Goal: Task Accomplishment & Management: Manage account settings

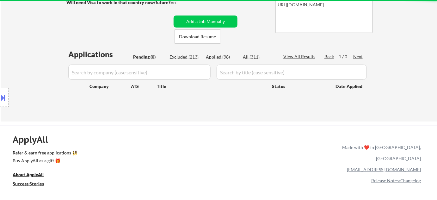
scroll to position [66, 0]
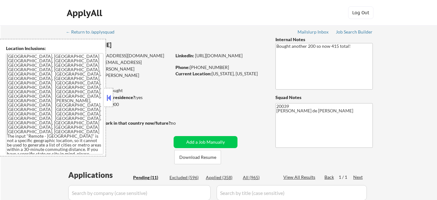
select select ""pending""
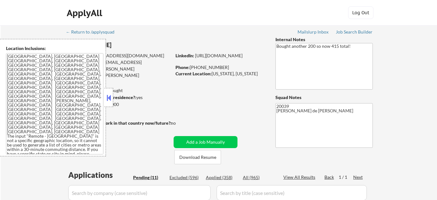
select select ""pending""
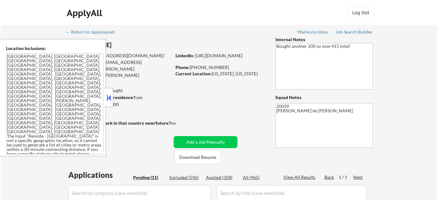
select select ""pending""
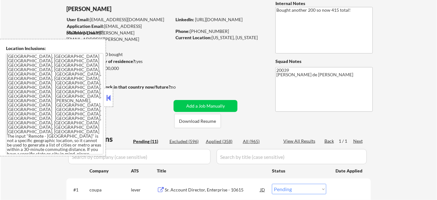
scroll to position [144, 0]
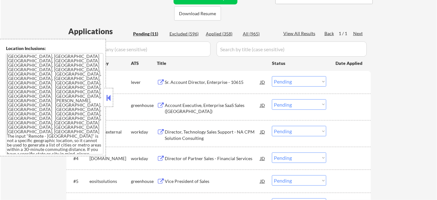
click at [109, 100] on button at bounding box center [108, 97] width 7 height 9
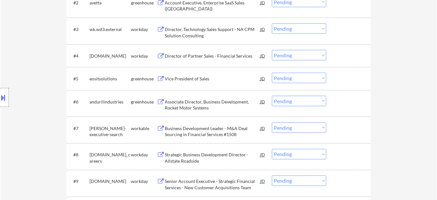
scroll to position [316, 0]
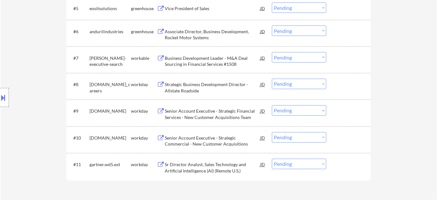
click at [205, 138] on div "Senior Account Executive - Strategic Commercial - New Customer Acquisitions" at bounding box center [213, 141] width 96 height 12
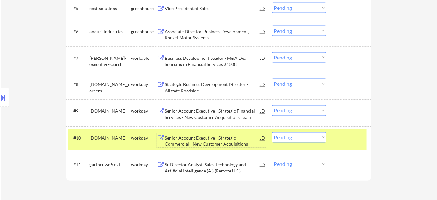
click at [231, 165] on div "Sr Director Analyst, Sales Technology and Artificial Intelligence (AI) (Remote …" at bounding box center [213, 168] width 96 height 12
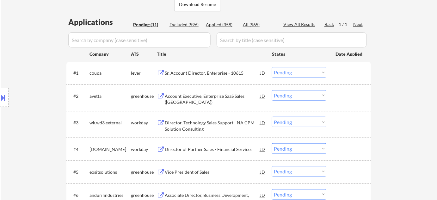
scroll to position [144, 0]
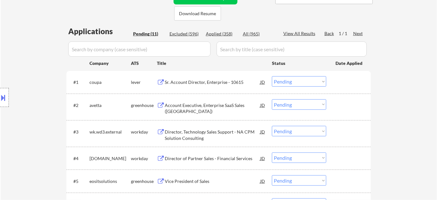
click at [227, 34] on div "Applied (358)" at bounding box center [222, 34] width 32 height 6
click at [164, 49] on input "input" at bounding box center [139, 48] width 142 height 15
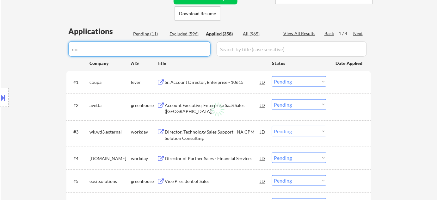
type input "q"
click at [163, 45] on input "input" at bounding box center [139, 48] width 142 height 15
type input "work"
select select ""applied""
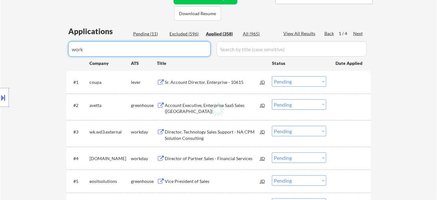
select select ""applied""
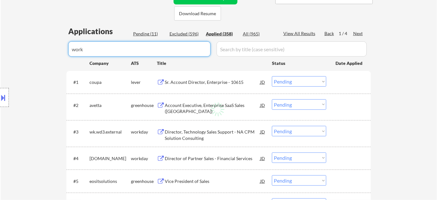
select select ""applied""
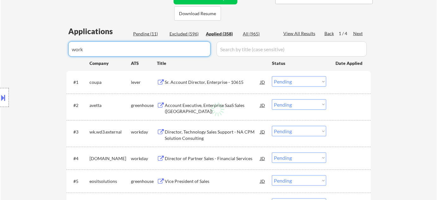
select select ""applied""
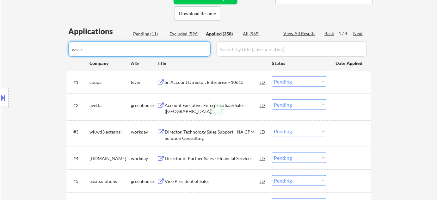
select select ""applied""
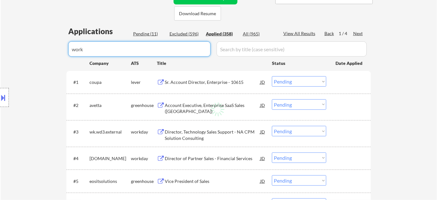
select select ""applied""
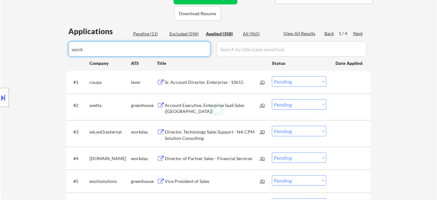
select select ""applied""
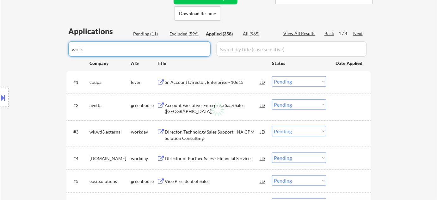
select select ""applied""
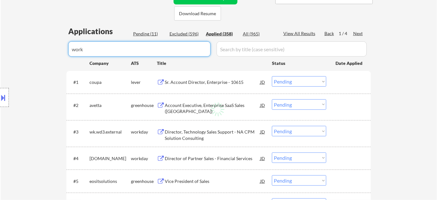
select select ""applied""
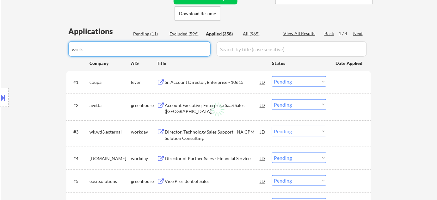
select select ""applied""
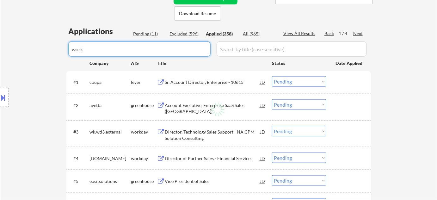
select select ""applied""
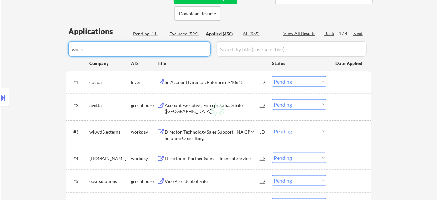
select select ""applied""
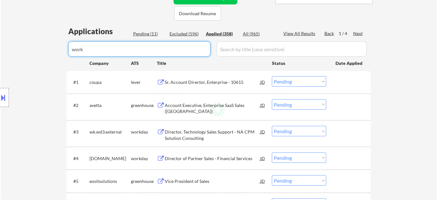
select select ""applied""
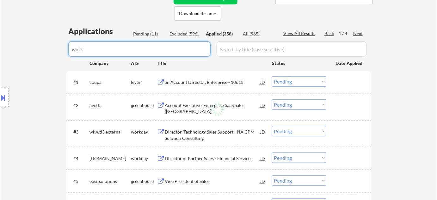
select select ""applied""
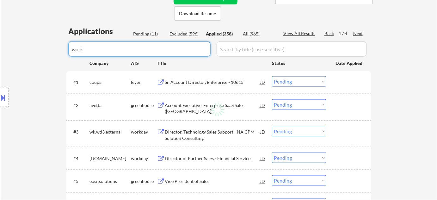
select select ""applied""
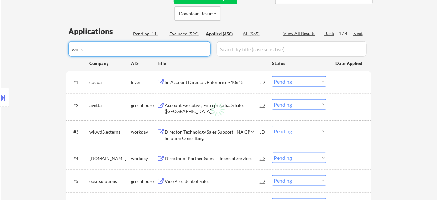
select select ""applied""
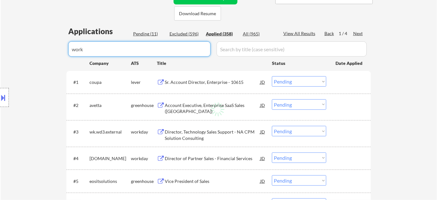
select select ""applied""
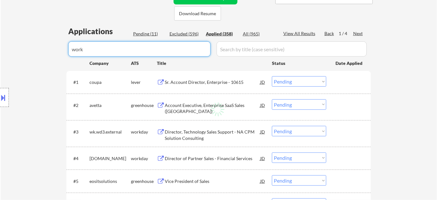
select select ""applied""
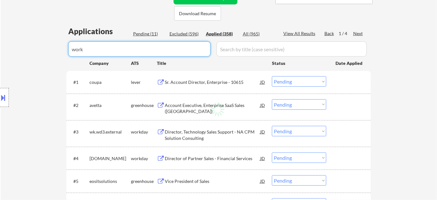
select select ""applied""
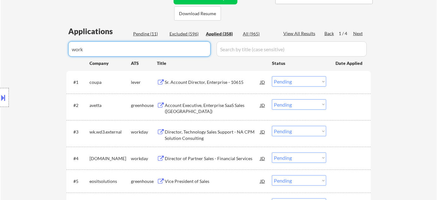
select select ""applied""
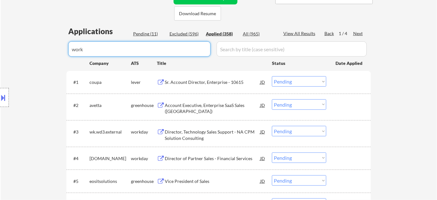
select select ""applied""
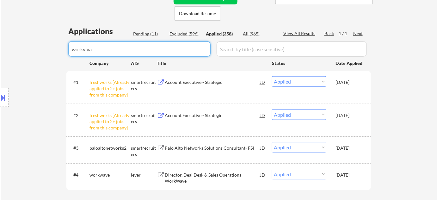
type input "workviva"
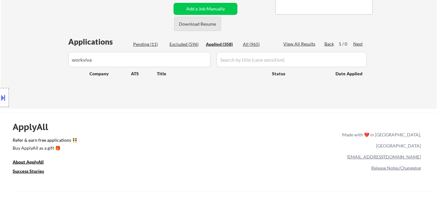
scroll to position [0, 0]
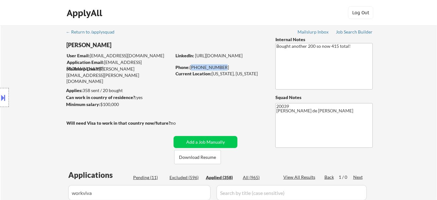
drag, startPoint x: 191, startPoint y: 66, endPoint x: 225, endPoint y: 65, distance: 34.5
click at [225, 65] on div "Phone: 336-803-1541" at bounding box center [221, 67] width 90 height 6
copy div "336-803-1541"
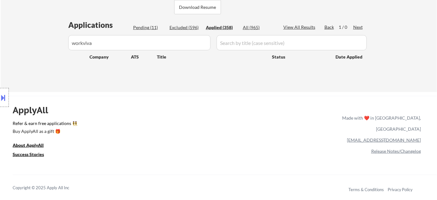
scroll to position [144, 0]
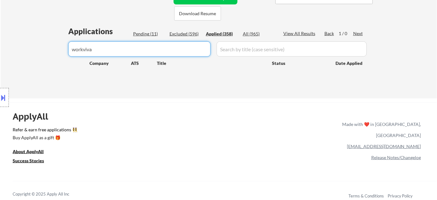
drag, startPoint x: 147, startPoint y: 42, endPoint x: 47, endPoint y: 42, distance: 99.4
click at [140, 35] on div "Pending (11)" at bounding box center [149, 34] width 32 height 6
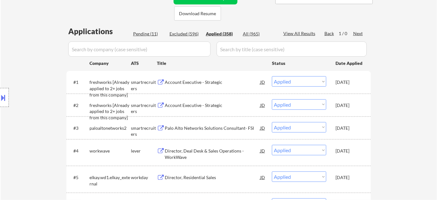
select select ""pending""
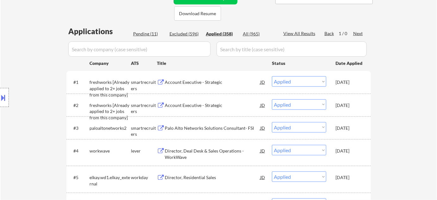
select select ""pending""
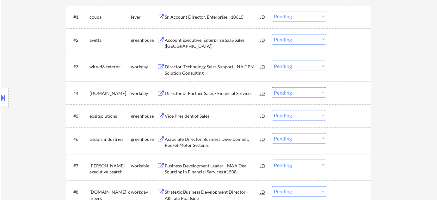
scroll to position [316, 0]
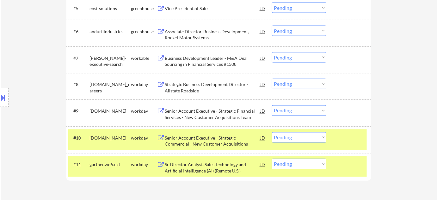
click at [322, 162] on select "Choose an option... Pending Applied Excluded (Questions) Excluded (Expired) Exc…" at bounding box center [299, 164] width 54 height 10
select select ""excluded__bad_match_""
click at [272, 159] on select "Choose an option... Pending Applied Excluded (Questions) Excluded (Expired) Exc…" at bounding box center [299, 164] width 54 height 10
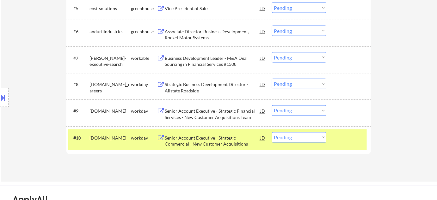
click at [208, 59] on div "Business Development Leader - M&A Deal Sourcing in Financial Services #1508" at bounding box center [213, 61] width 96 height 12
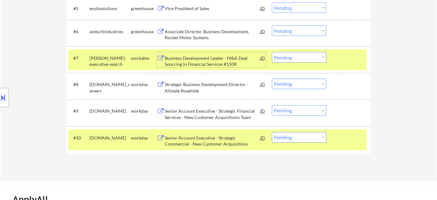
click at [307, 136] on select "Choose an option... Pending Applied Excluded (Questions) Excluded (Expired) Exc…" at bounding box center [299, 137] width 54 height 10
select select ""applied""
click at [272, 132] on select "Choose an option... Pending Applied Excluded (Questions) Excluded (Expired) Exc…" at bounding box center [299, 137] width 54 height 10
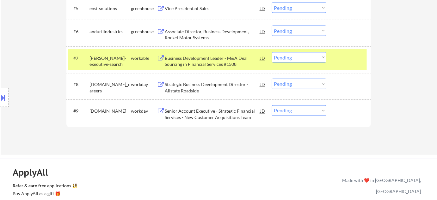
click at [293, 51] on div "#7 keller-executive-search workable Business Development Leader - M&A Deal Sour…" at bounding box center [217, 59] width 299 height 21
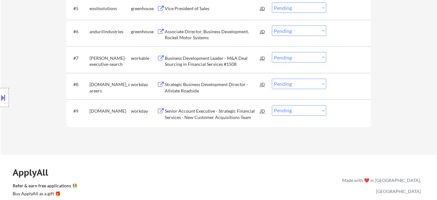
click at [299, 58] on select "Choose an option... Pending Applied Excluded (Questions) Excluded (Expired) Exc…" at bounding box center [299, 57] width 54 height 10
click at [272, 52] on select "Choose an option... Pending Applied Excluded (Questions) Excluded (Expired) Exc…" at bounding box center [299, 57] width 54 height 10
select select ""pending""
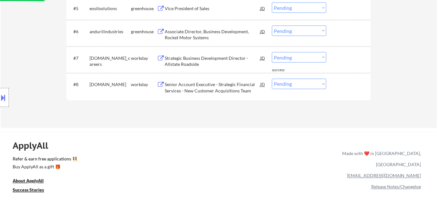
click at [196, 28] on div "Associate Director, Business Development, Rocket Motor Systems" at bounding box center [213, 34] width 96 height 12
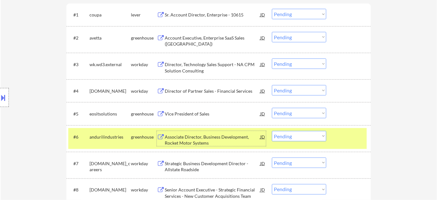
scroll to position [201, 0]
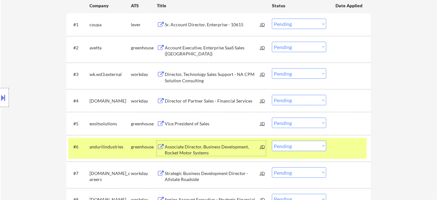
click at [194, 73] on div "Director, Technology Sales Support - NA CPM Solution Consulting" at bounding box center [213, 77] width 96 height 12
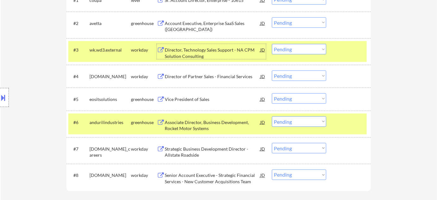
scroll to position [259, 0]
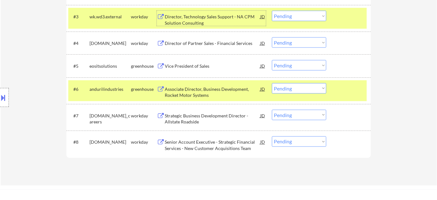
click at [299, 89] on select "Choose an option... Pending Applied Excluded (Questions) Excluded (Expired) Exc…" at bounding box center [299, 88] width 54 height 10
click at [272, 83] on select "Choose an option... Pending Applied Excluded (Questions) Excluded (Expired) Exc…" at bounding box center [299, 88] width 54 height 10
select select ""pending""
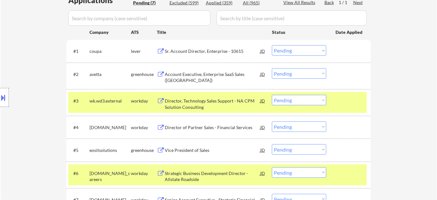
scroll to position [172, 0]
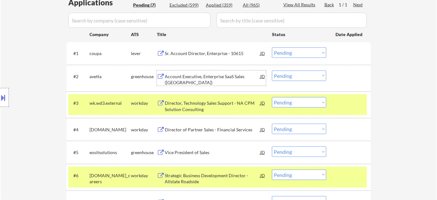
click at [180, 75] on div "Account Executive, Enterprise SaaS Sales (EAST REGION)" at bounding box center [213, 79] width 96 height 12
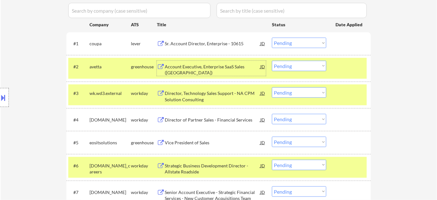
scroll to position [115, 0]
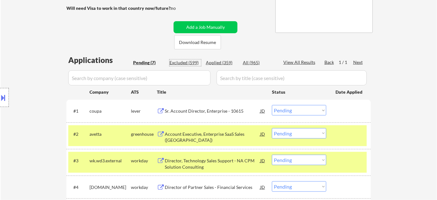
click at [189, 64] on div "Excluded (599)" at bounding box center [186, 62] width 32 height 6
select select ""excluded__other_""
select select ""excluded__location_""
select select ""excluded__bad_match_""
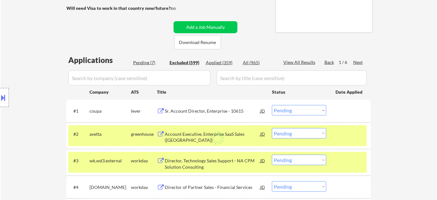
select select ""excluded__bad_match_""
select select ""excluded__expired_""
select select ""excluded__other_""
select select ""excluded__location_""
select select ""excluded__bad_match_""
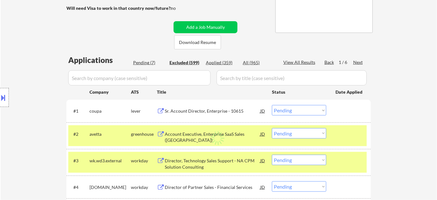
select select ""excluded__other_""
select select ""excluded__bad_match_""
select select ""excluded""
select select ""excluded__location_""
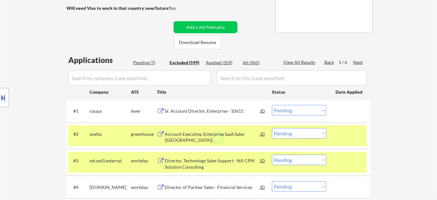
select select ""excluded__salary_""
select select ""excluded__other_""
select select ""excluded__location_""
select select ""excluded__expired_""
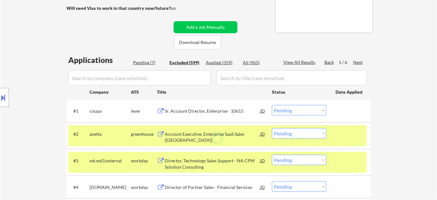
select select ""excluded__bad_match_""
select select ""excluded""
select select ""excluded__expired_""
select select ""excluded__bad_match_""
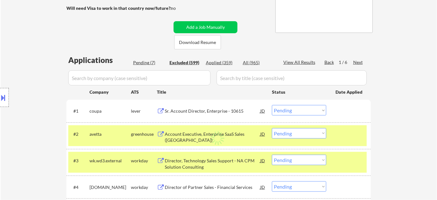
select select ""excluded__salary_""
select select ""excluded__location_""
select select ""excluded__expired_""
select select ""excluded__bad_match_""
select select ""excluded""
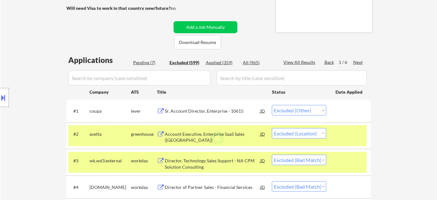
select select ""excluded""
select select ""excluded__expired_""
select select ""excluded""
select select ""excluded__location_""
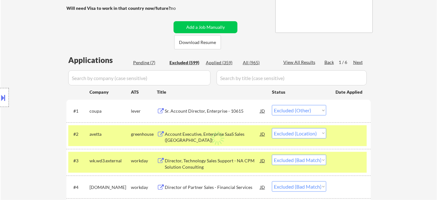
select select ""excluded__other_""
select select ""excluded""
select select ""excluded__location_""
select select ""excluded""
select select ""excluded__bad_match_""
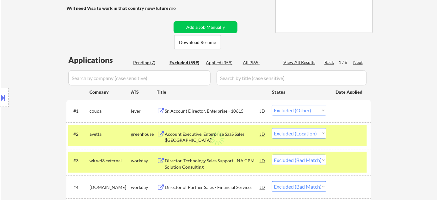
select select ""excluded__location_""
select select ""excluded__expired_""
select select ""excluded__location_""
select select ""excluded""
select select ""excluded__other_""
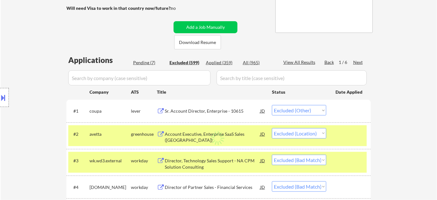
select select ""excluded__location_""
select select ""excluded__bad_match_""
select select ""excluded__expired_""
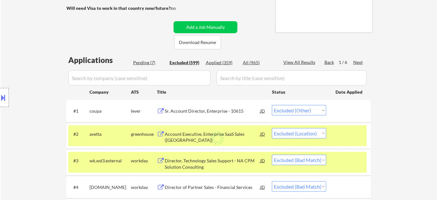
select select ""excluded__expired_""
select select ""excluded__bad_match_""
select select ""excluded__location_""
select select ""excluded__bad_match_""
select select ""excluded__location_""
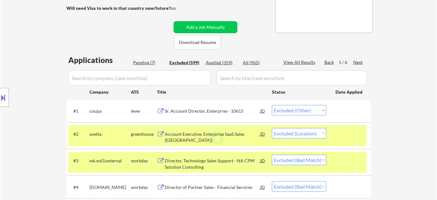
select select ""excluded__expired_""
select select ""excluded__location_""
select select ""excluded""
select select ""excluded__bad_match_""
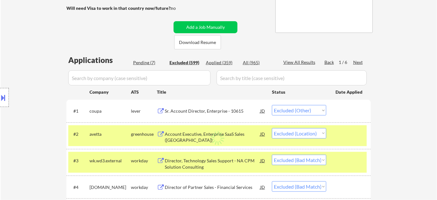
select select ""excluded__expired_""
select select ""excluded__location_""
select select ""excluded__bad_match_""
select select ""excluded__other_""
select select ""excluded__salary_""
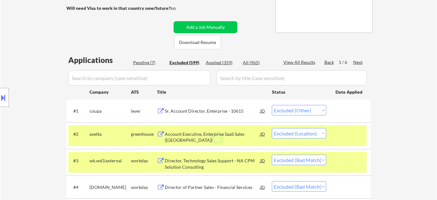
select select ""excluded__expired_""
select select ""excluded__bad_match_""
select select ""excluded__expired_""
select select ""excluded__bad_match_""
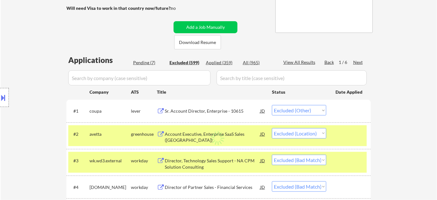
select select ""excluded__location_""
select select ""excluded__bad_match_""
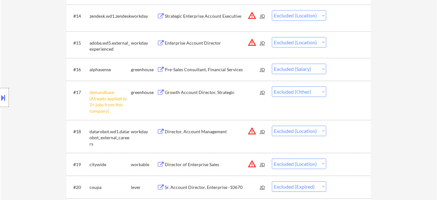
scroll to position [546, 0]
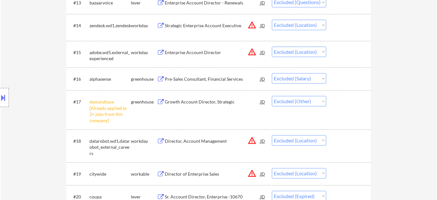
click at [207, 78] on div "Pre-Sales Consultant, Financial Services" at bounding box center [213, 79] width 96 height 6
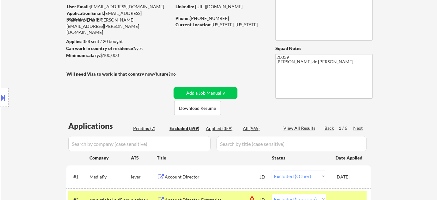
scroll to position [115, 0]
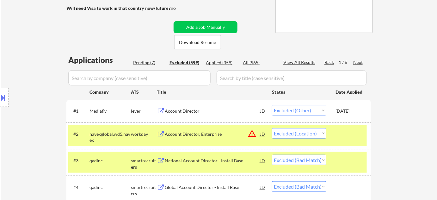
click at [359, 60] on div "Next" at bounding box center [358, 62] width 10 height 6
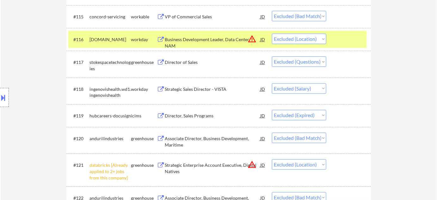
scroll to position [575, 0]
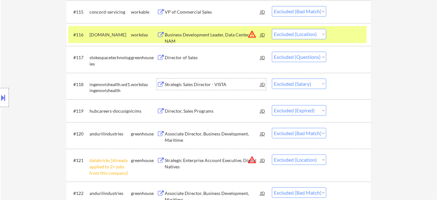
click at [193, 86] on div "Strategic Sales Director - VISTA" at bounding box center [213, 84] width 96 height 6
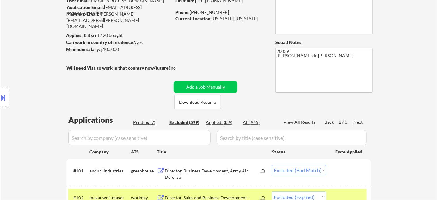
scroll to position [57, 0]
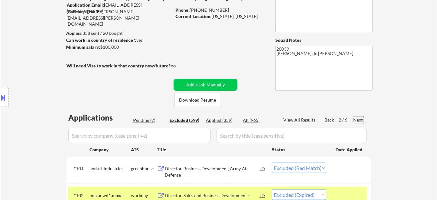
click at [355, 117] on div "Next" at bounding box center [358, 120] width 10 height 6
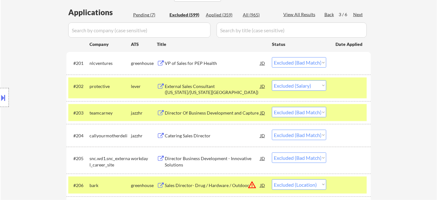
scroll to position [172, 0]
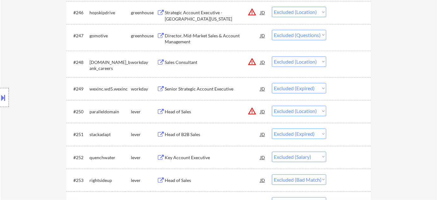
scroll to position [1323, 0]
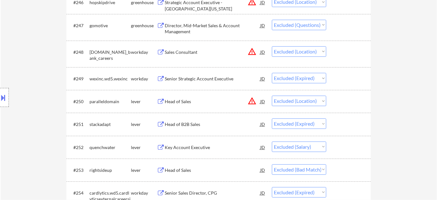
click at [198, 146] on div "Key Account Executive" at bounding box center [213, 147] width 96 height 6
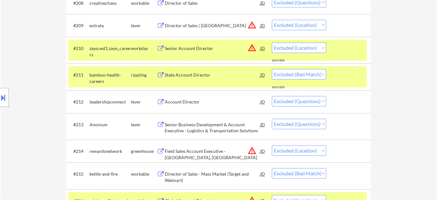
scroll to position [0, 0]
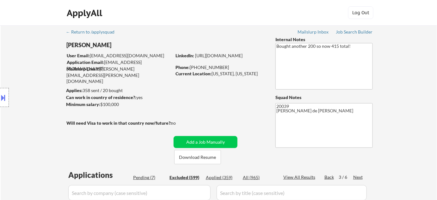
drag, startPoint x: 360, startPoint y: 178, endPoint x: 358, endPoint y: 174, distance: 3.7
click at [360, 178] on div "Next" at bounding box center [358, 177] width 10 height 6
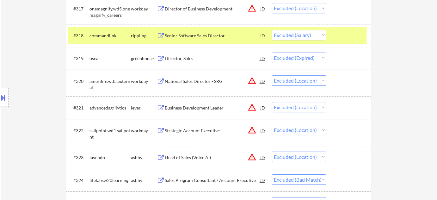
scroll to position [606, 0]
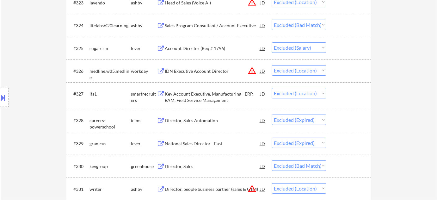
scroll to position [721, 0]
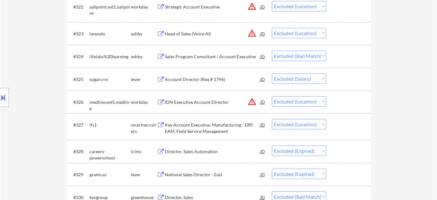
click at [213, 78] on div "Account Director (Req # 1796)" at bounding box center [213, 79] width 96 height 6
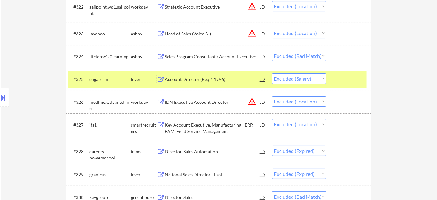
click at [308, 80] on select "Choose an option... Pending Applied Excluded (Questions) Excluded (Expired) Exc…" at bounding box center [299, 78] width 54 height 10
click at [272, 73] on select "Choose an option... Pending Applied Excluded (Questions) Excluded (Expired) Exc…" at bounding box center [299, 78] width 54 height 10
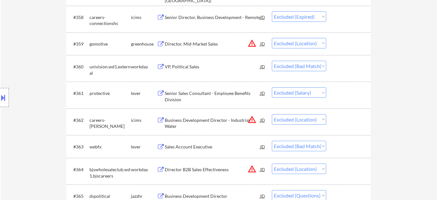
scroll to position [1584, 0]
click at [220, 95] on div "Senior Sales Consultant - Employee Benefits Division" at bounding box center [213, 96] width 96 height 12
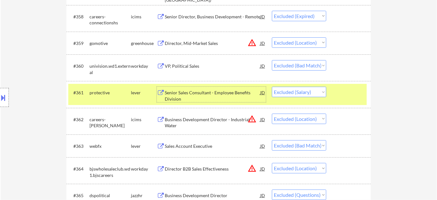
click at [321, 93] on select "Choose an option... Pending Applied Excluded (Questions) Excluded (Expired) Exc…" at bounding box center [299, 92] width 54 height 10
click at [272, 87] on select "Choose an option... Pending Applied Excluded (Questions) Excluded (Expired) Exc…" at bounding box center [299, 92] width 54 height 10
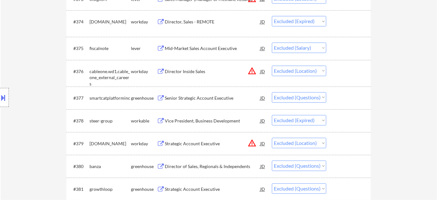
scroll to position [1987, 0]
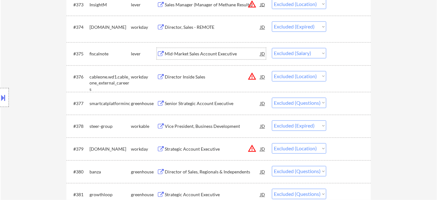
click at [195, 53] on div "Mid-Market Sales Account Executive" at bounding box center [213, 54] width 96 height 6
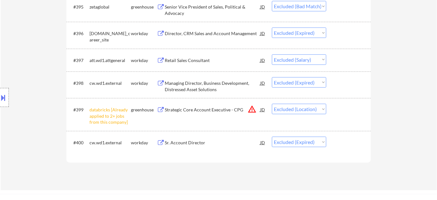
scroll to position [2534, 0]
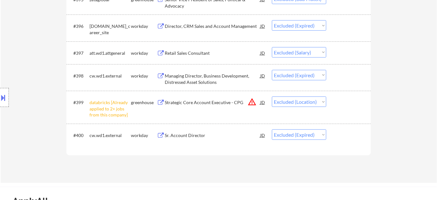
click at [192, 48] on div "Retail Sales Consultant" at bounding box center [213, 52] width 96 height 11
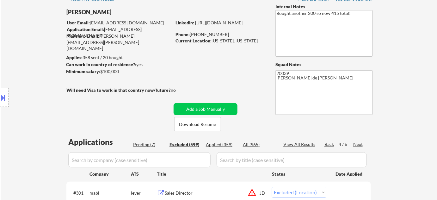
scroll to position [57, 0]
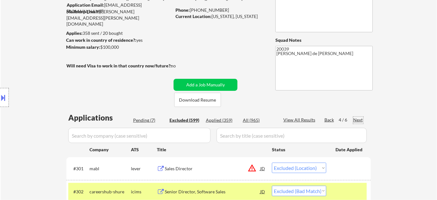
click at [362, 120] on div "Next" at bounding box center [358, 120] width 10 height 6
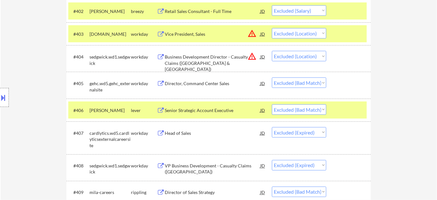
scroll to position [201, 0]
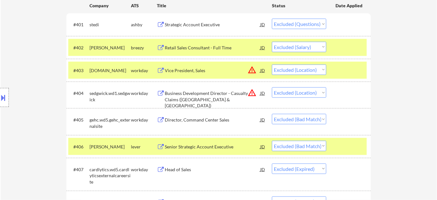
click at [222, 49] on div "Retail Sales Consultant - Full Time" at bounding box center [213, 48] width 96 height 6
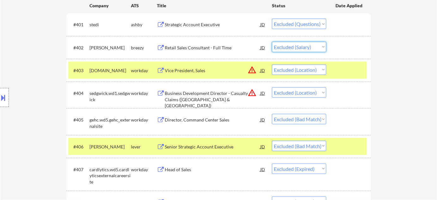
drag, startPoint x: 288, startPoint y: 47, endPoint x: 291, endPoint y: 51, distance: 5.4
click at [288, 47] on select "Choose an option... Pending Applied Excluded (Questions) Excluded (Expired) Exc…" at bounding box center [299, 47] width 54 height 10
click at [272, 42] on select "Choose an option... Pending Applied Excluded (Questions) Excluded (Expired) Exc…" at bounding box center [299, 47] width 54 height 10
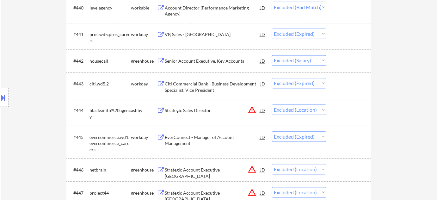
scroll to position [1179, 0]
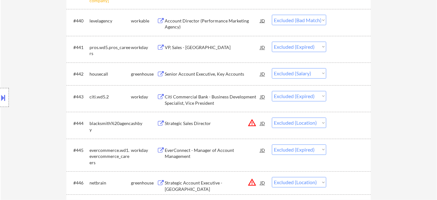
click at [220, 77] on div "Senior Account Executive, Key Accounts" at bounding box center [213, 74] width 96 height 6
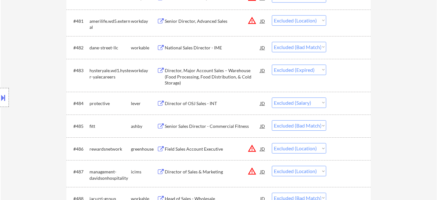
scroll to position [2243, 0]
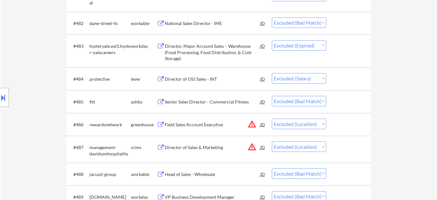
click at [200, 79] on div "Director of OSJ Sales - INT" at bounding box center [213, 79] width 96 height 6
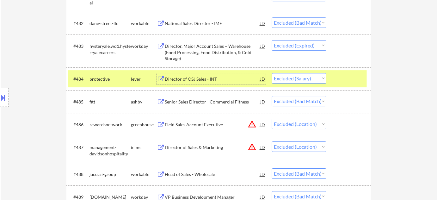
click at [287, 76] on select "Choose an option... Pending Applied Excluded (Questions) Excluded (Expired) Exc…" at bounding box center [299, 78] width 54 height 10
click at [272, 73] on select "Choose an option... Pending Applied Excluded (Questions) Excluded (Expired) Exc…" at bounding box center [299, 78] width 54 height 10
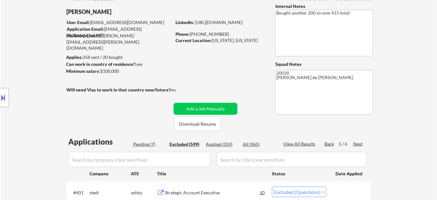
scroll to position [57, 0]
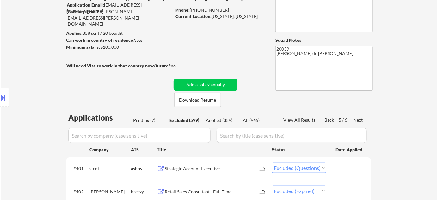
click at [358, 118] on div "Next" at bounding box center [358, 120] width 10 height 6
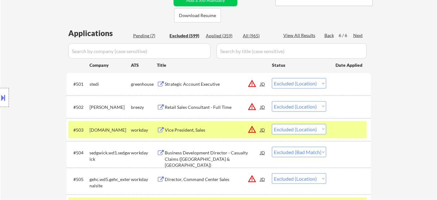
scroll to position [144, 0]
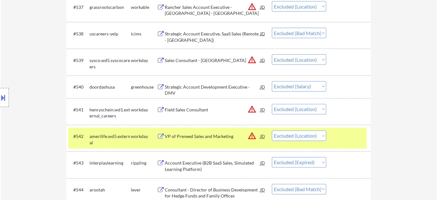
scroll to position [1122, 0]
click at [204, 87] on div "Strategic Account Development Executive - DMV" at bounding box center [213, 90] width 96 height 12
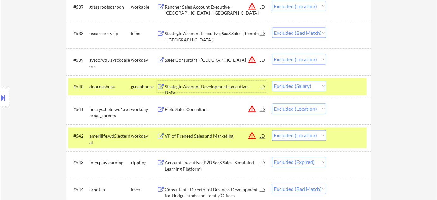
click at [298, 86] on select "Choose an option... Pending Applied Excluded (Questions) Excluded (Expired) Exc…" at bounding box center [299, 86] width 54 height 10
click at [272, 81] on select "Choose an option... Pending Applied Excluded (Questions) Excluded (Expired) Exc…" at bounding box center [299, 86] width 54 height 10
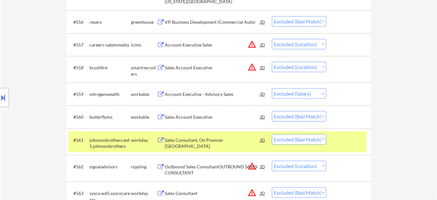
scroll to position [1611, 0]
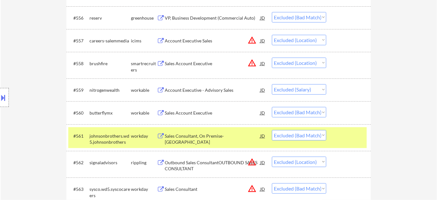
click at [175, 94] on div "Account Executive - Advisory Sales" at bounding box center [213, 89] width 96 height 11
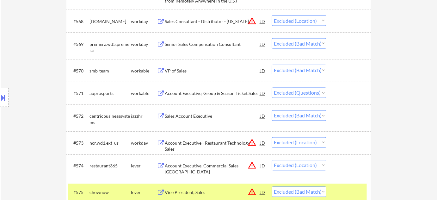
scroll to position [1927, 0]
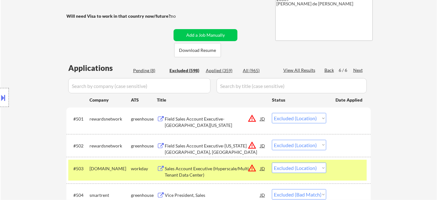
scroll to position [89, 0]
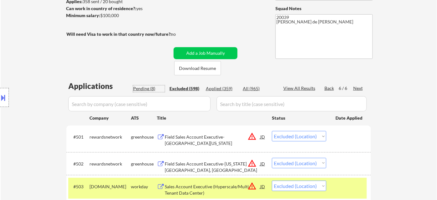
click at [158, 88] on div "Pending (8)" at bounding box center [149, 88] width 32 height 6
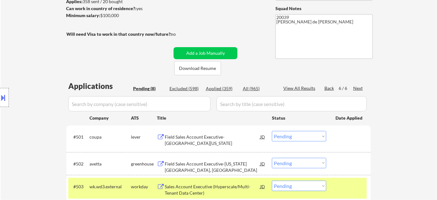
click at [145, 89] on div "Pending (8)" at bounding box center [149, 88] width 32 height 6
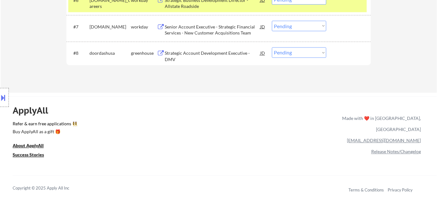
scroll to position [319, 0]
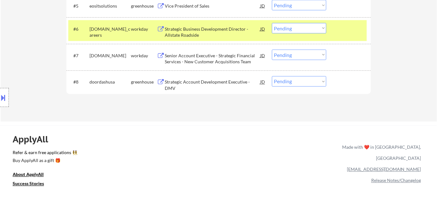
click at [208, 79] on div "Strategic Account Development Executive - DMV" at bounding box center [213, 85] width 96 height 12
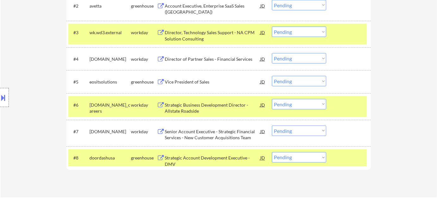
scroll to position [259, 0]
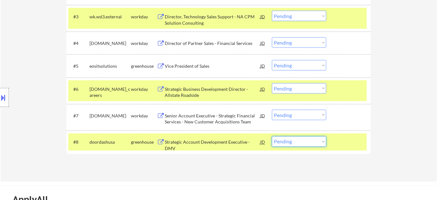
click at [295, 143] on select "Choose an option... Pending Applied Excluded (Questions) Excluded (Expired) Exc…" at bounding box center [299, 141] width 54 height 10
click at [272, 136] on select "Choose an option... Pending Applied Excluded (Questions) Excluded (Expired) Exc…" at bounding box center [299, 141] width 54 height 10
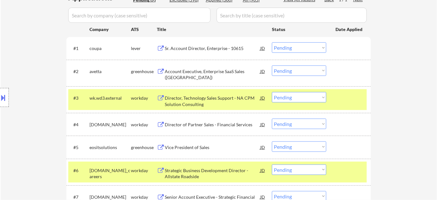
scroll to position [172, 0]
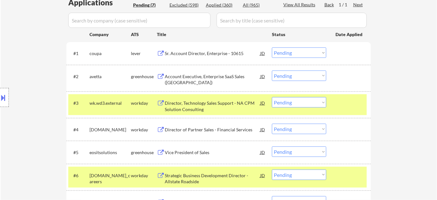
click at [198, 53] on div "Sr. Account Director, Enterprise - 10615" at bounding box center [213, 53] width 96 height 6
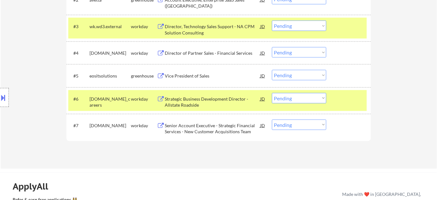
scroll to position [259, 0]
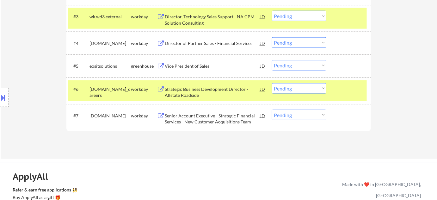
click at [190, 94] on div "Strategic Business Development Director - Allstate Roadside" at bounding box center [213, 92] width 96 height 12
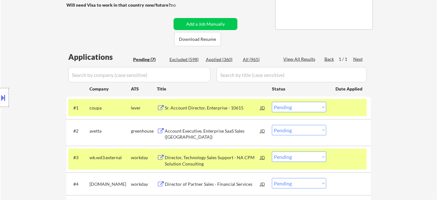
scroll to position [115, 0]
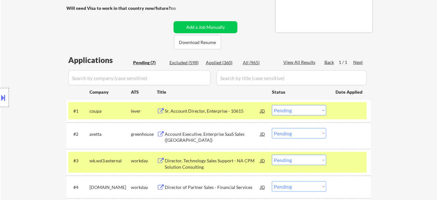
click at [213, 65] on div "Applied (360)" at bounding box center [222, 62] width 32 height 6
click at [216, 62] on div "Applied (360)" at bounding box center [222, 62] width 32 height 6
click at [187, 79] on input "input" at bounding box center [139, 77] width 142 height 15
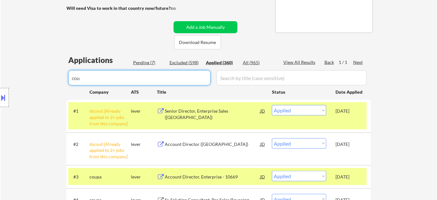
drag, startPoint x: 195, startPoint y: 78, endPoint x: 0, endPoint y: 79, distance: 194.6
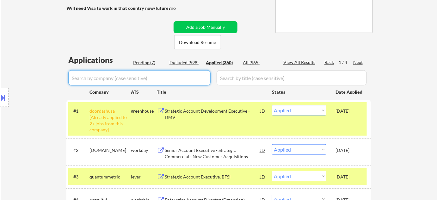
drag, startPoint x: 162, startPoint y: 81, endPoint x: 0, endPoint y: 79, distance: 161.7
click at [147, 61] on div "Pending (7)" at bounding box center [149, 62] width 32 height 6
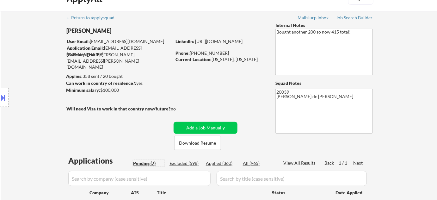
scroll to position [0, 0]
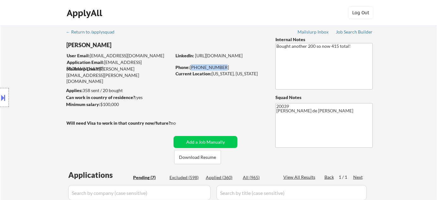
drag, startPoint x: 191, startPoint y: 66, endPoint x: 224, endPoint y: 67, distance: 32.9
click at [224, 67] on div "Phone: 336-803-1541" at bounding box center [221, 67] width 90 height 6
copy div "336-803-1541"
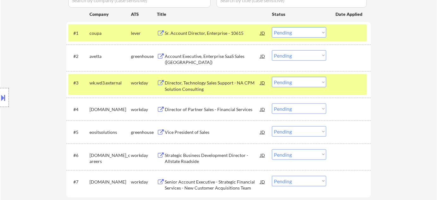
scroll to position [230, 0]
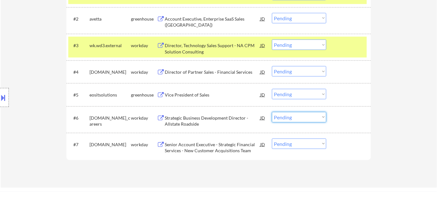
click at [294, 120] on select "Choose an option... Pending Applied Excluded (Questions) Excluded (Expired) Exc…" at bounding box center [299, 117] width 54 height 10
click at [272, 112] on select "Choose an option... Pending Applied Excluded (Questions) Excluded (Expired) Exc…" at bounding box center [299, 117] width 54 height 10
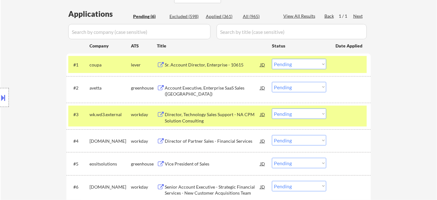
scroll to position [86, 0]
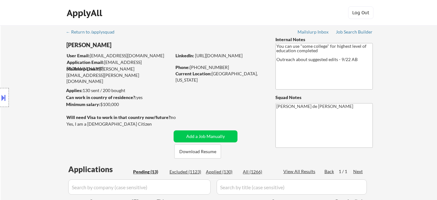
select select ""pending""
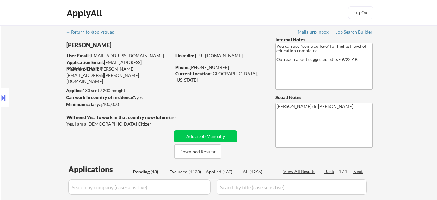
select select ""pending""
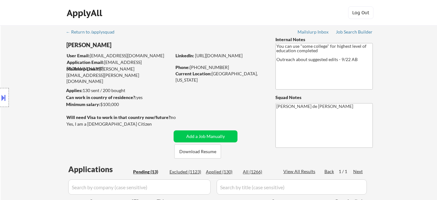
select select ""pending""
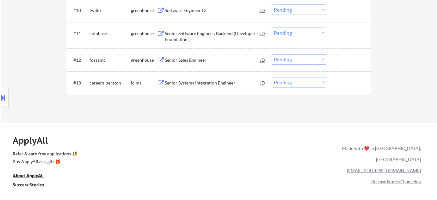
scroll to position [345, 0]
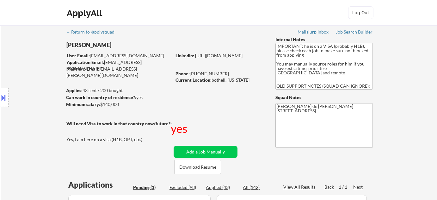
select select ""pending""
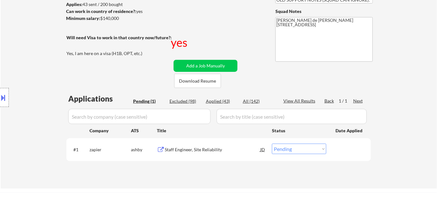
click at [199, 149] on div "Staff Engineer, Site Reliability" at bounding box center [213, 150] width 96 height 6
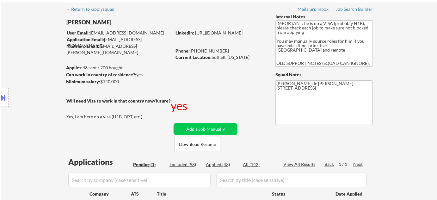
scroll to position [0, 0]
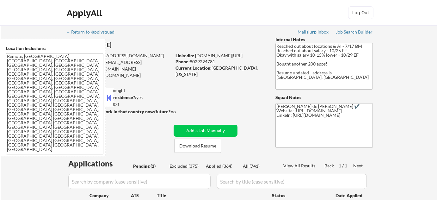
select select ""pending""
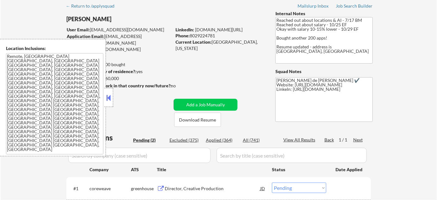
scroll to position [57, 0]
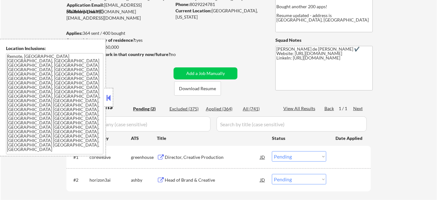
click at [108, 96] on button at bounding box center [108, 97] width 7 height 9
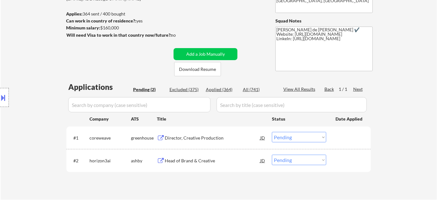
scroll to position [115, 0]
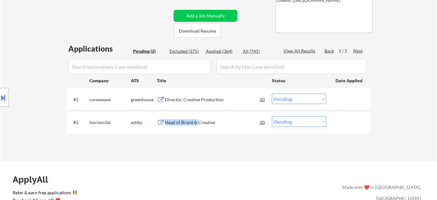
click at [199, 128] on div "#2 horizon3ai [PERSON_NAME] Head of Brand & Creative JD Choose an option... Pen…" at bounding box center [217, 122] width 299 height 17
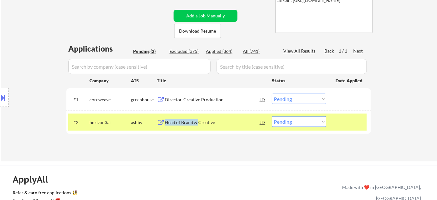
click at [198, 121] on div "Head of Brand & Creative" at bounding box center [213, 122] width 96 height 6
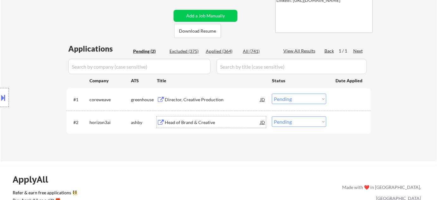
click at [203, 98] on div "Director, Creative Production" at bounding box center [213, 100] width 96 height 6
